Goal: Use online tool/utility: Utilize a website feature to perform a specific function

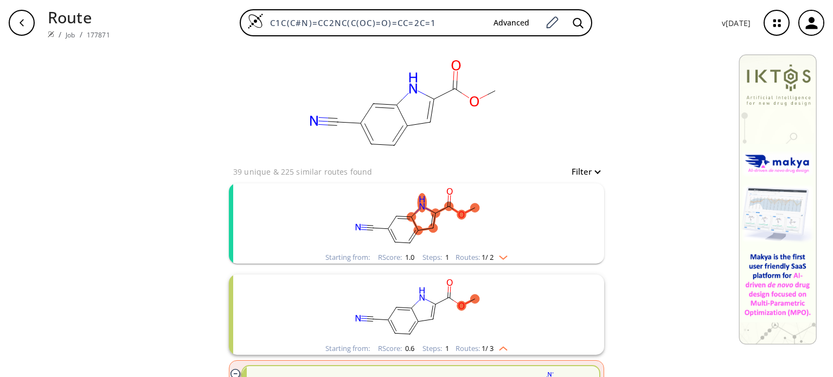
scroll to position [3898, 0]
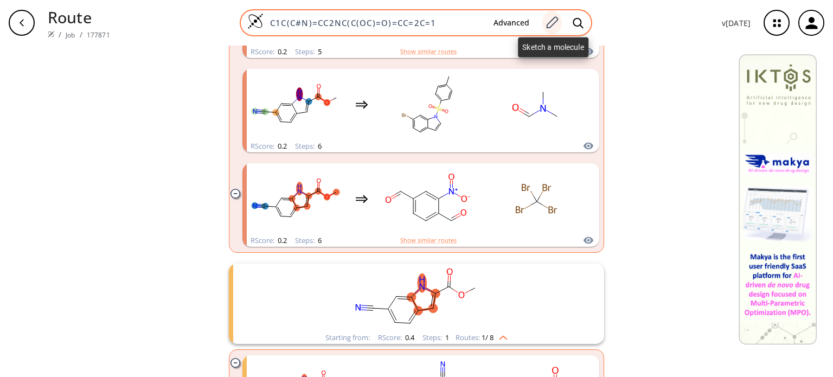
click at [554, 28] on icon at bounding box center [552, 23] width 15 height 14
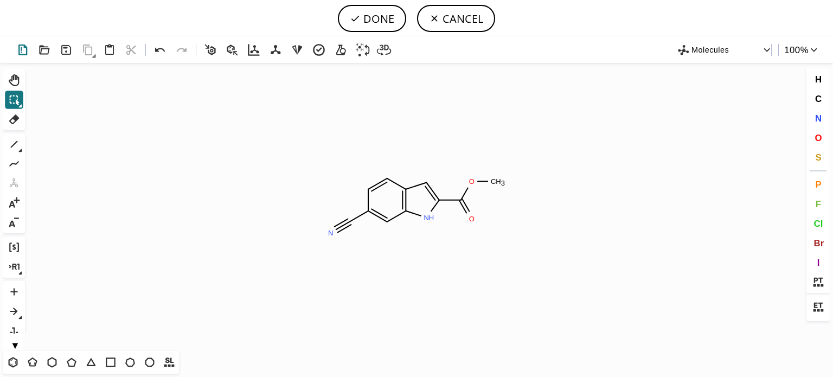
click at [26, 49] on icon at bounding box center [23, 50] width 16 height 16
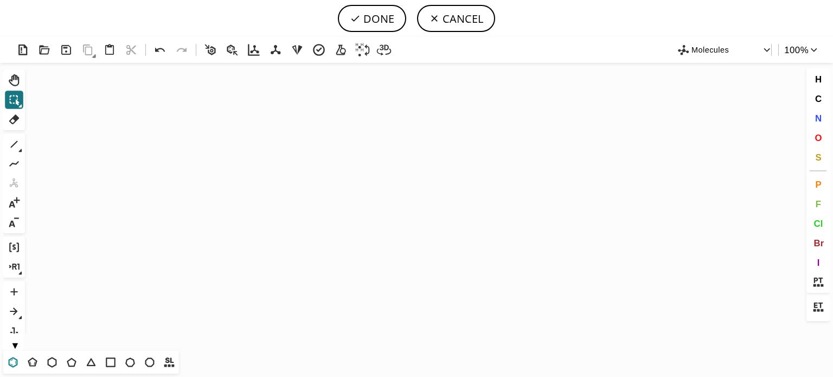
drag, startPoint x: 18, startPoint y: 363, endPoint x: 162, endPoint y: 301, distance: 156.5
click at [20, 362] on icon at bounding box center [13, 362] width 14 height 14
click at [404, 205] on icon "Created with [PERSON_NAME] 2.3.0" at bounding box center [416, 207] width 775 height 288
click at [15, 144] on icon at bounding box center [14, 144] width 14 height 14
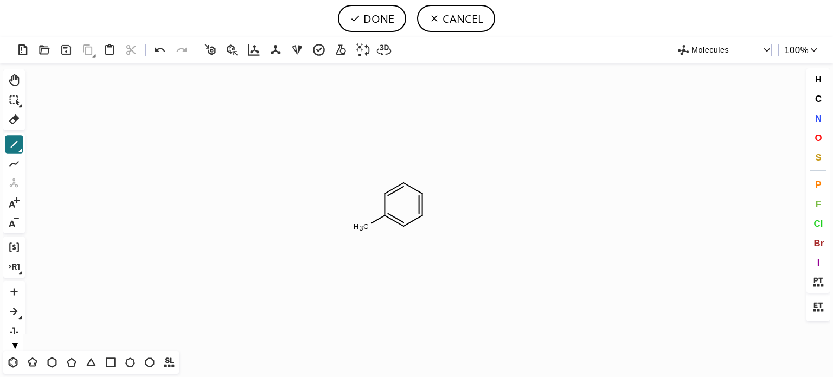
drag, startPoint x: 428, startPoint y: 220, endPoint x: 428, endPoint y: 227, distance: 7.6
drag, startPoint x: 438, startPoint y: 233, endPoint x: 420, endPoint y: 264, distance: 36.2
click at [435, 238] on icon "Created with [PERSON_NAME] 2.3.0 C H 3 C H 3" at bounding box center [416, 207] width 775 height 288
click at [14, 362] on icon at bounding box center [13, 362] width 14 height 14
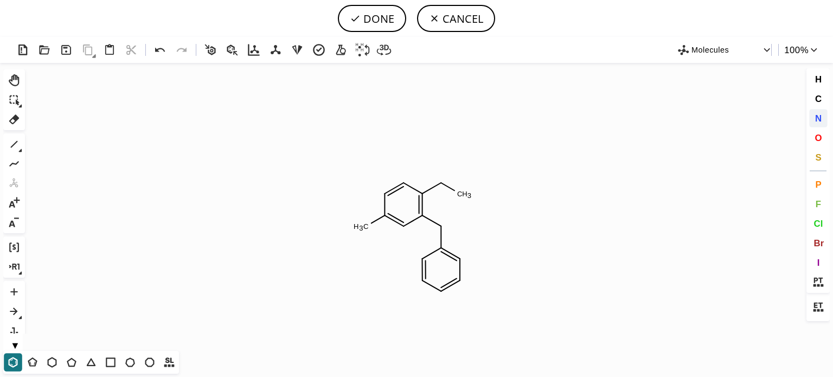
click at [819, 118] on span "N" at bounding box center [818, 118] width 7 height 10
drag, startPoint x: 441, startPoint y: 225, endPoint x: 456, endPoint y: 231, distance: 16.3
click at [443, 227] on tspan "N" at bounding box center [440, 225] width 5 height 8
drag, startPoint x: 820, startPoint y: 226, endPoint x: 723, endPoint y: 225, distance: 97.7
click at [820, 225] on span "Cl" at bounding box center [818, 223] width 9 height 10
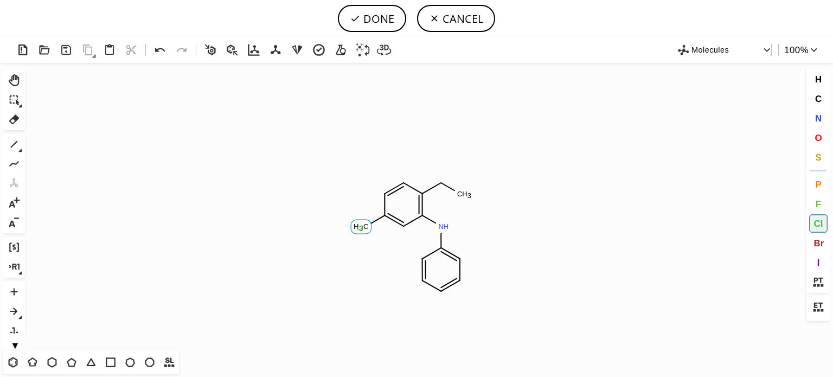
click at [360, 228] on tspan "Cl" at bounding box center [360, 228] width 7 height 8
click at [15, 136] on button "1" at bounding box center [14, 144] width 18 height 18
click at [468, 197] on tspan "3" at bounding box center [470, 196] width 4 height 8
click at [166, 49] on icon at bounding box center [160, 50] width 16 height 16
click at [156, 46] on icon at bounding box center [160, 50] width 16 height 16
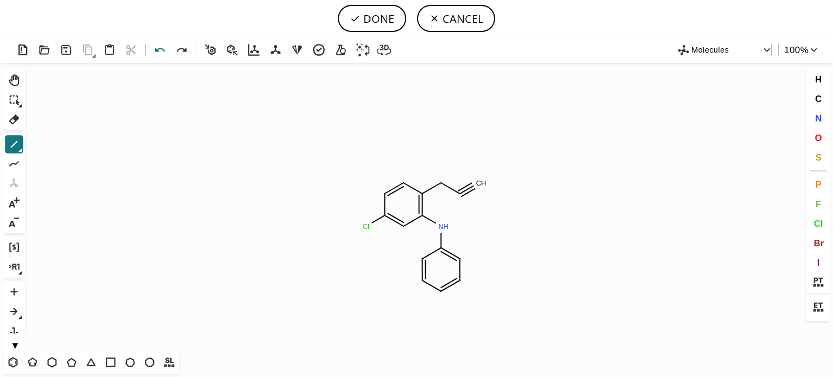
click at [161, 52] on icon at bounding box center [160, 50] width 16 height 16
click at [156, 47] on icon at bounding box center [160, 50] width 16 height 16
drag, startPoint x: 15, startPoint y: 146, endPoint x: 26, endPoint y: 145, distance: 10.9
click at [22, 145] on button "1" at bounding box center [14, 144] width 18 height 18
drag, startPoint x: 458, startPoint y: 194, endPoint x: 466, endPoint y: 210, distance: 17.5
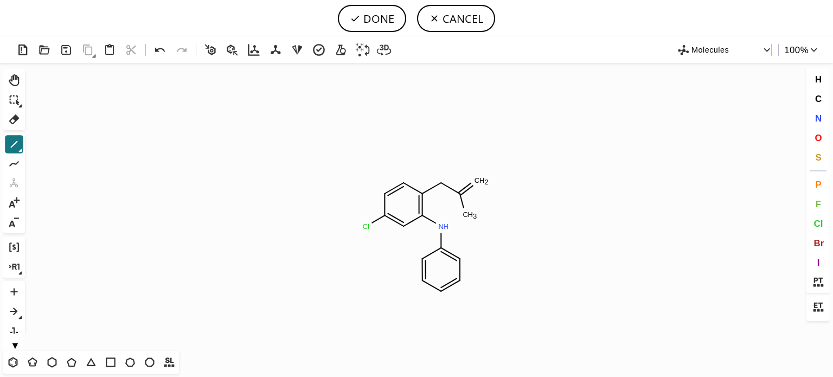
drag, startPoint x: 469, startPoint y: 218, endPoint x: 477, endPoint y: 220, distance: 7.8
click at [15, 124] on icon at bounding box center [14, 119] width 14 height 14
click at [455, 223] on icon at bounding box center [460, 220] width 19 height 19
click at [449, 234] on tspan "C" at bounding box center [450, 230] width 5 height 8
click at [19, 150] on icon at bounding box center [20, 151] width 4 height 4
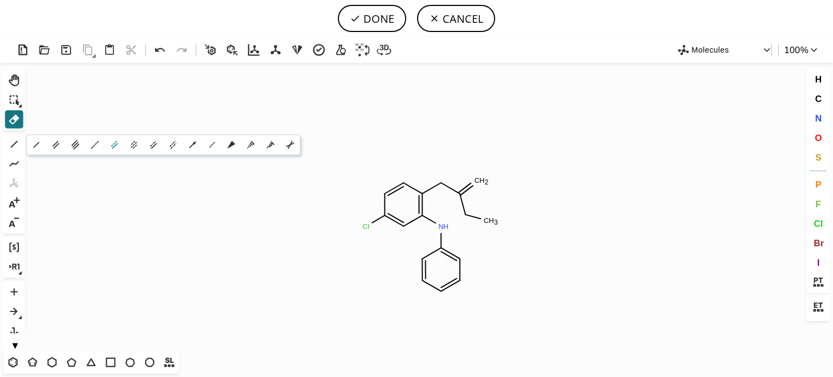
drag, startPoint x: 54, startPoint y: 144, endPoint x: 122, endPoint y: 143, distance: 67.3
click at [69, 143] on div "1 2 3 0 4 1 1 1 2" at bounding box center [163, 145] width 275 height 21
click at [485, 219] on tspan "C" at bounding box center [486, 220] width 5 height 8
click at [163, 55] on icon at bounding box center [160, 50] width 16 height 16
drag, startPoint x: 492, startPoint y: 219, endPoint x: 503, endPoint y: 210, distance: 14.2
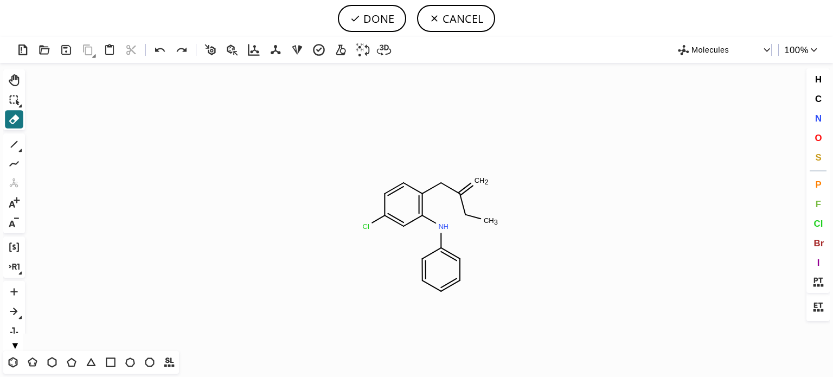
click at [503, 210] on icon "Created with [PERSON_NAME] 2.3.0 C H 3 N H C H 2 Cl Cl" at bounding box center [416, 207] width 775 height 288
click at [9, 141] on icon at bounding box center [14, 144] width 14 height 14
drag, startPoint x: 492, startPoint y: 221, endPoint x: 497, endPoint y: 209, distance: 12.4
click at [489, 227] on icon "Created with [PERSON_NAME] 2.3.0 C H 2 Cl N H C H 2 Cl" at bounding box center [416, 207] width 775 height 288
click at [818, 139] on span "O" at bounding box center [818, 137] width 7 height 10
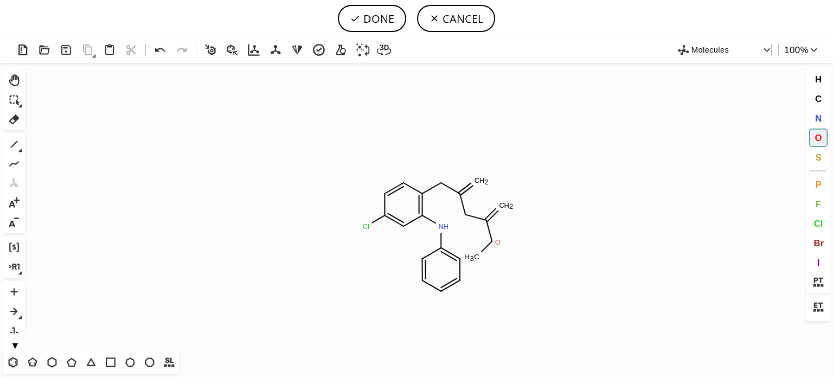
click at [498, 242] on tspan "O" at bounding box center [497, 242] width 5 height 8
click at [505, 203] on tspan "O" at bounding box center [504, 204] width 5 height 8
click at [487, 180] on tspan "O" at bounding box center [486, 180] width 5 height 8
click at [156, 51] on icon at bounding box center [160, 50] width 16 height 16
click at [437, 185] on tspan "O" at bounding box center [437, 185] width 5 height 8
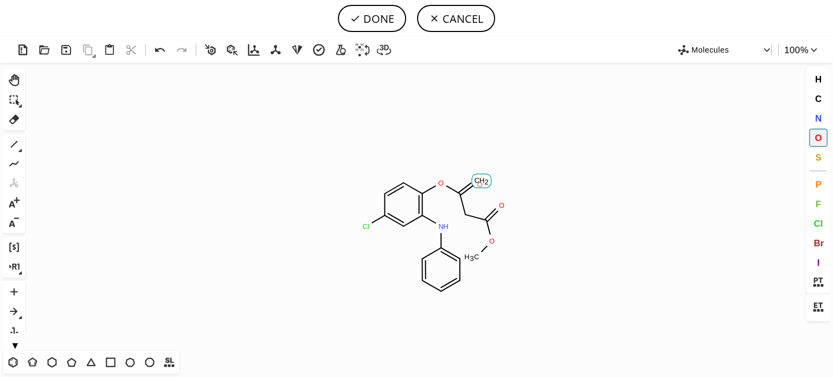
click at [480, 184] on tspan "O" at bounding box center [479, 185] width 5 height 8
click at [814, 119] on button "N" at bounding box center [819, 118] width 18 height 18
click at [443, 187] on tspan "N" at bounding box center [442, 187] width 5 height 8
click at [17, 143] on icon at bounding box center [14, 144] width 14 height 14
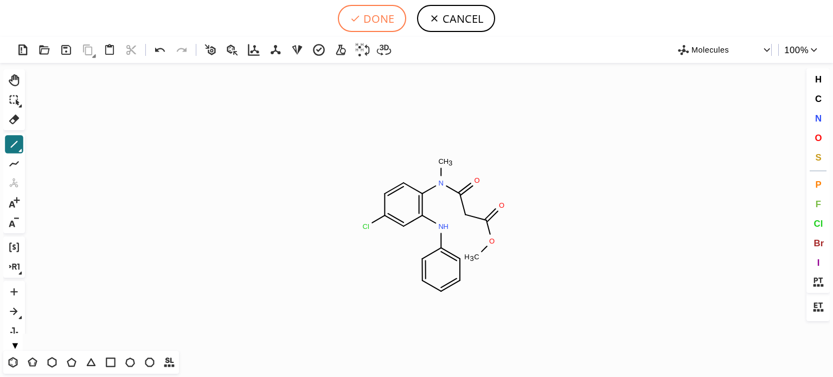
click at [378, 23] on button "DONE" at bounding box center [372, 18] width 68 height 27
type input "C1C(Cl)=CC(NC2C=CC=CC=2)=C(N(C)C(=O)CC(OC)=O)C=1"
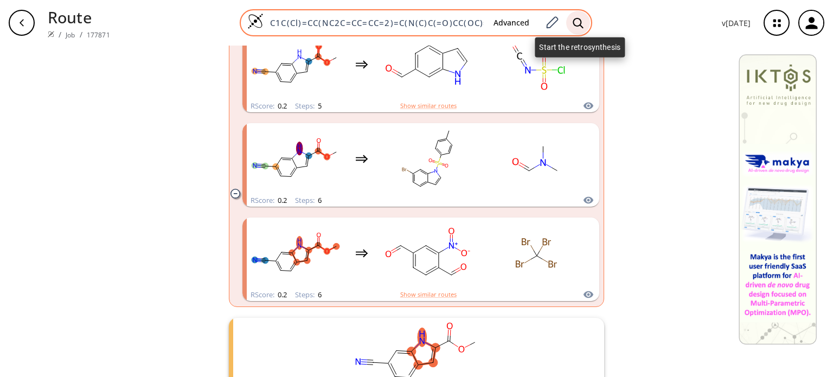
click at [577, 27] on icon at bounding box center [578, 22] width 11 height 11
